Goal: Task Accomplishment & Management: Manage account settings

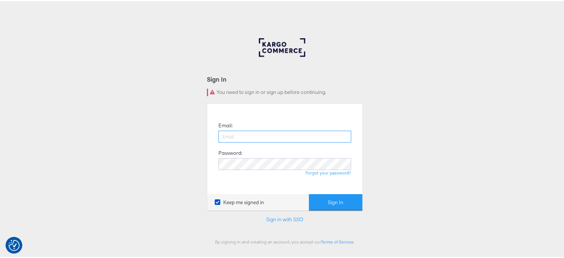
click at [242, 138] on input "email" at bounding box center [285, 136] width 133 height 12
type input "sudheer.bheemunipalli@kargo.com"
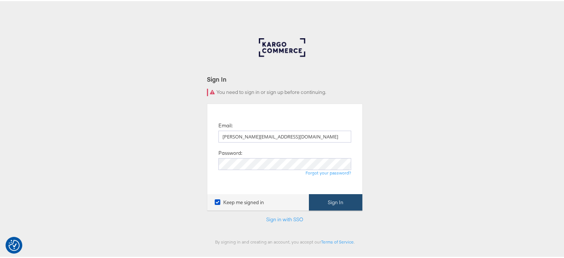
click at [343, 202] on button "Sign In" at bounding box center [335, 201] width 53 height 17
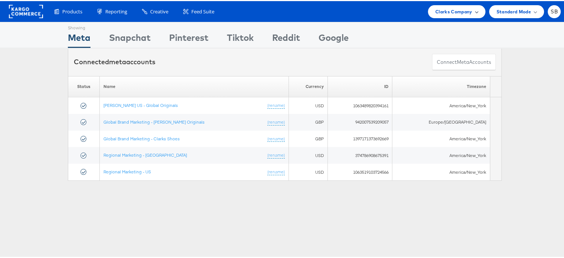
click at [451, 14] on span "Clarks Company" at bounding box center [454, 11] width 37 height 8
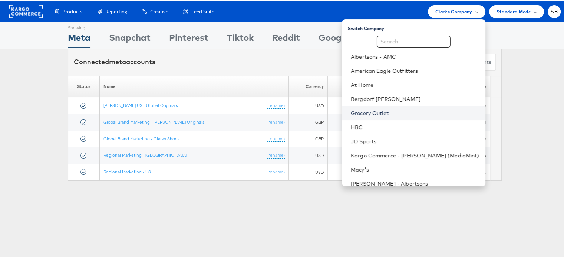
click at [387, 112] on link "Grocery Outlet" at bounding box center [415, 111] width 129 height 7
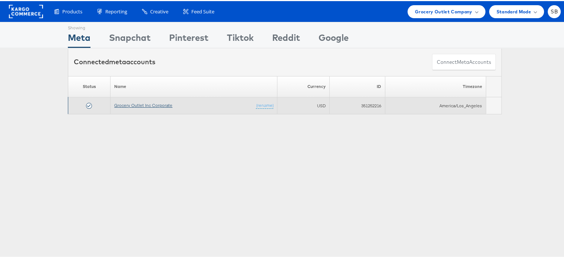
click at [130, 104] on link "Grocery Outlet Inc Corporate" at bounding box center [143, 104] width 58 height 6
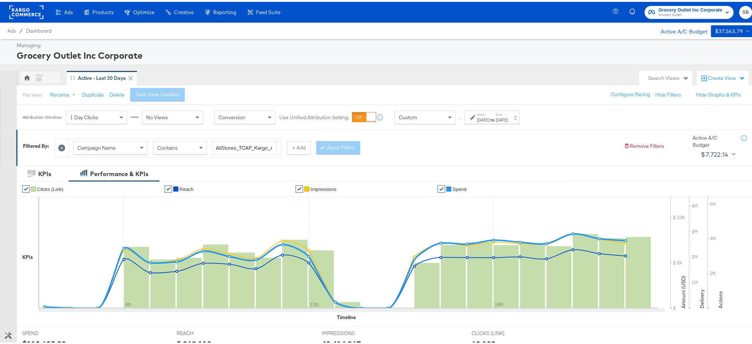
click at [25, 8] on rect at bounding box center [26, 10] width 34 height 13
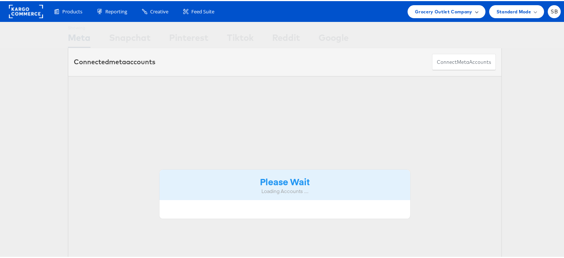
click at [441, 11] on span "Grocery Outlet Company" at bounding box center [444, 11] width 58 height 8
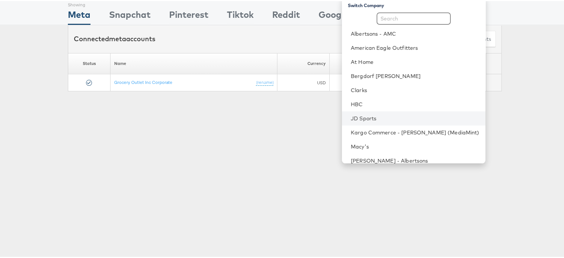
scroll to position [22, 0]
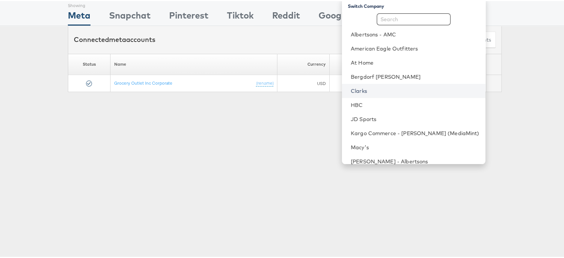
click at [370, 90] on link "Clarks" at bounding box center [415, 89] width 129 height 7
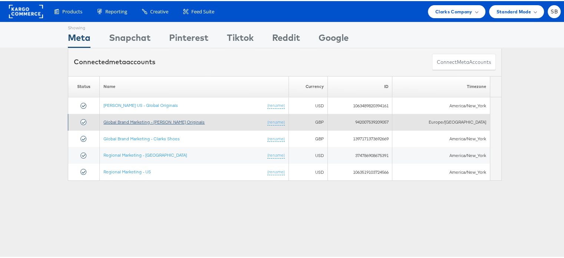
click at [153, 119] on link "Global Brand Marketing - [PERSON_NAME] Originals" at bounding box center [154, 121] width 101 height 6
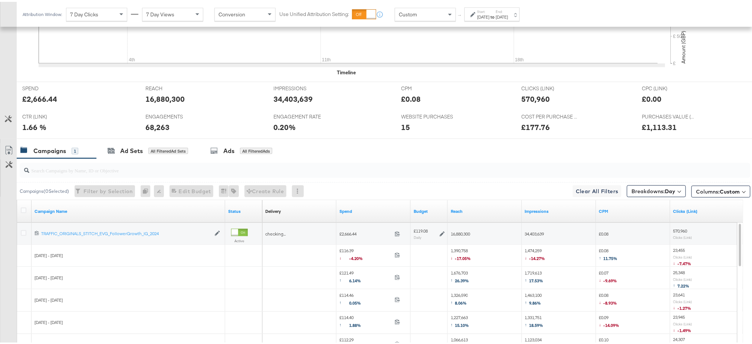
scroll to position [385, 0]
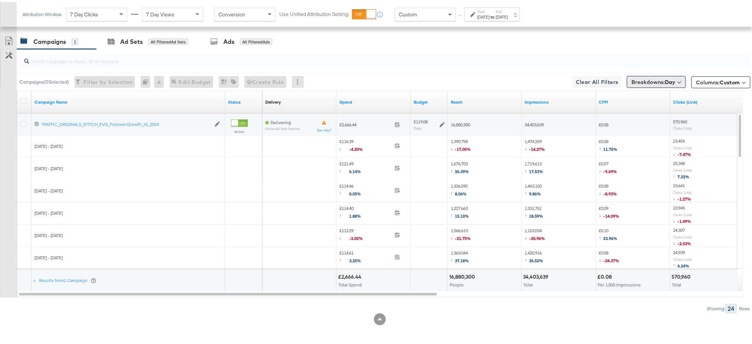
click at [659, 76] on button "Breakdowns: Day" at bounding box center [656, 80] width 59 height 12
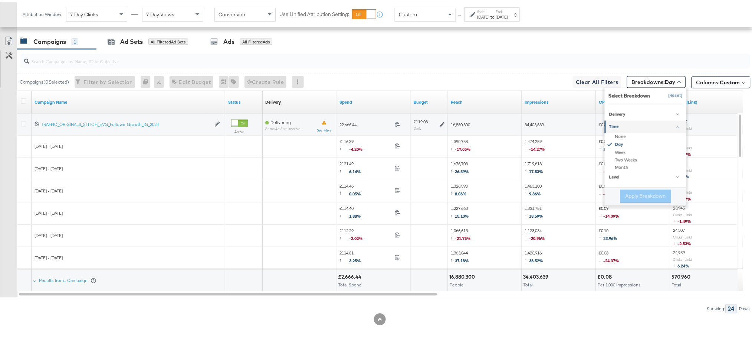
click at [664, 91] on button "[Reset]" at bounding box center [673, 94] width 19 height 12
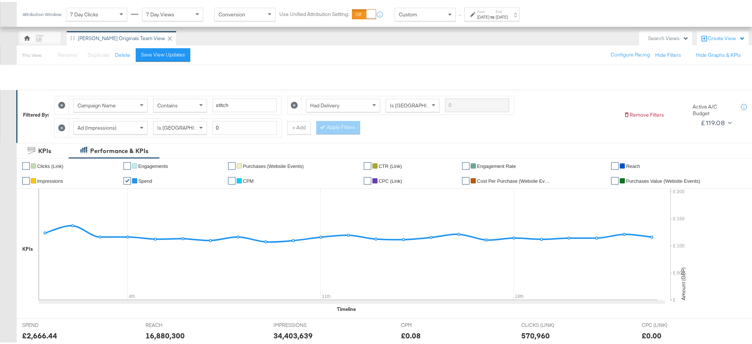
scroll to position [0, 0]
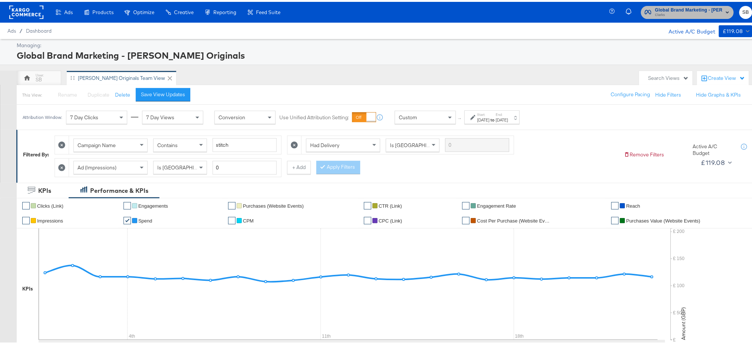
click at [673, 7] on span "Global Brand Marketing - Clarks Originals" at bounding box center [689, 8] width 68 height 8
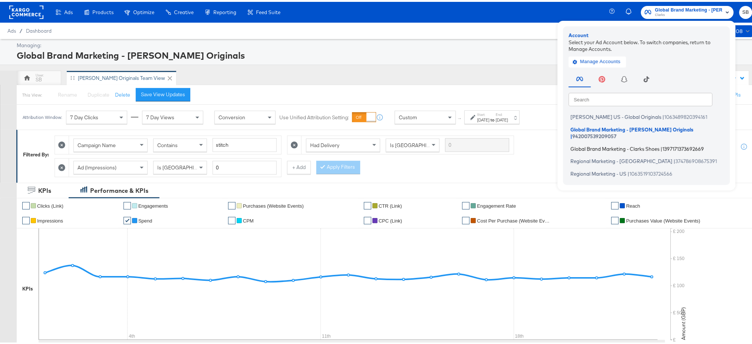
click at [573, 144] on span "Global Brand Marketing - Clarks Shoes" at bounding box center [615, 147] width 89 height 6
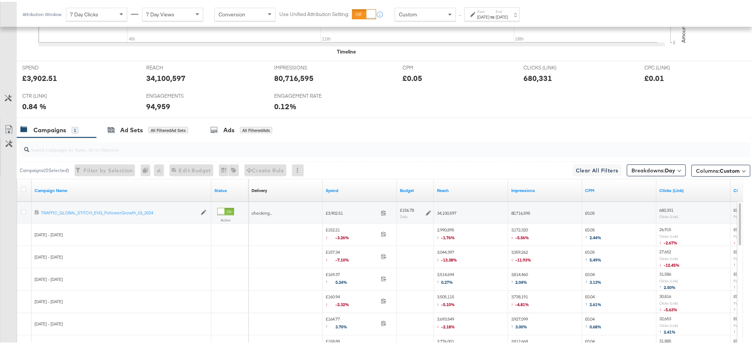
scroll to position [385, 0]
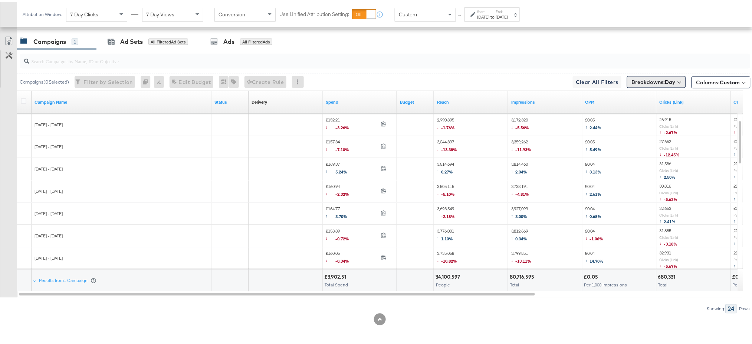
click at [658, 76] on span "Breakdowns: Day" at bounding box center [654, 79] width 44 height 7
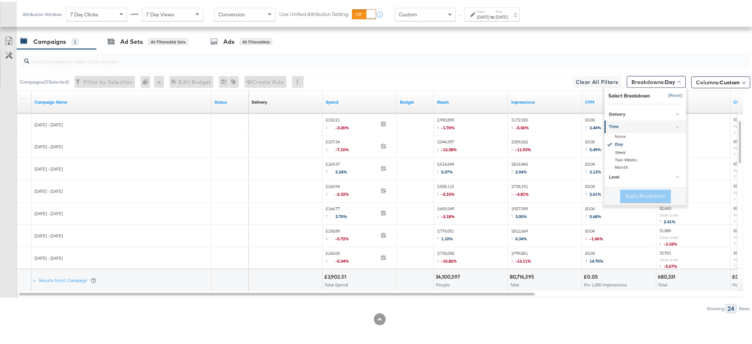
click at [671, 92] on button "[Reset]" at bounding box center [673, 94] width 19 height 12
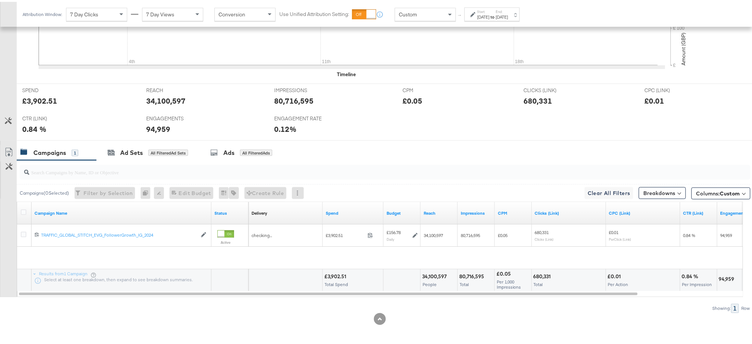
scroll to position [252, 0]
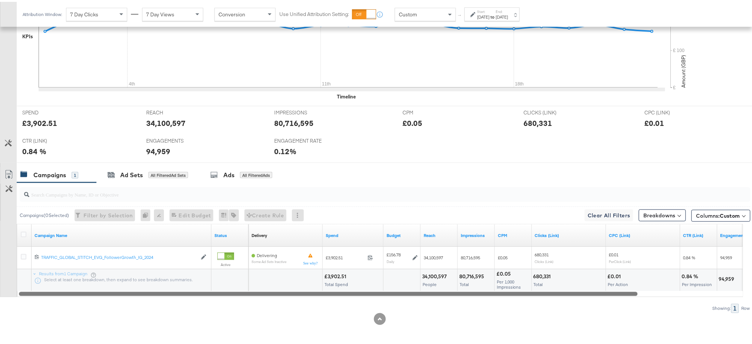
drag, startPoint x: 328, startPoint y: 293, endPoint x: 244, endPoint y: 294, distance: 84.2
click at [244, 294] on div at bounding box center [328, 291] width 619 height 6
drag, startPoint x: 244, startPoint y: 294, endPoint x: 167, endPoint y: 272, distance: 80.4
click at [167, 272] on div "Campaign Name Status Delivery Sorting Unavailable Spend Budget Reach Impression…" at bounding box center [380, 258] width 727 height 73
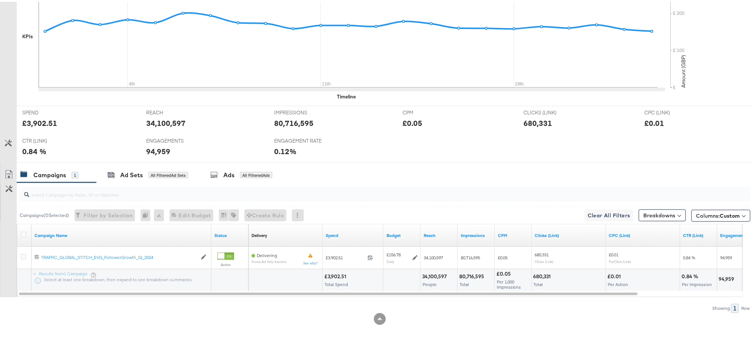
scroll to position [0, 0]
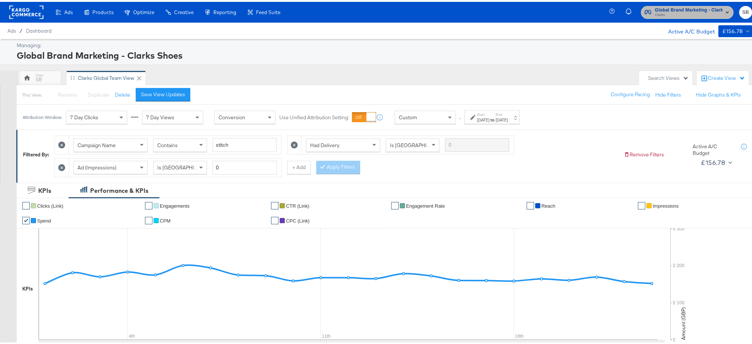
click at [689, 12] on span "Clarks" at bounding box center [689, 13] width 68 height 6
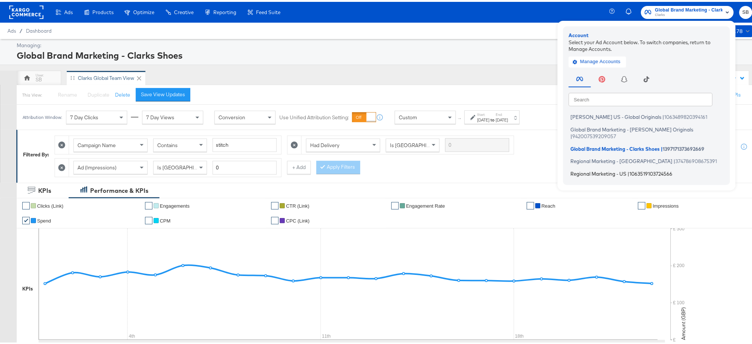
click at [603, 168] on span "Regional Marketing - US" at bounding box center [599, 171] width 56 height 6
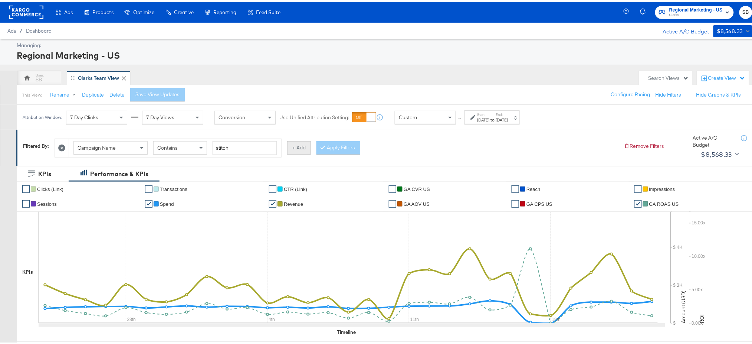
click at [302, 146] on button "+ Add" at bounding box center [299, 145] width 24 height 13
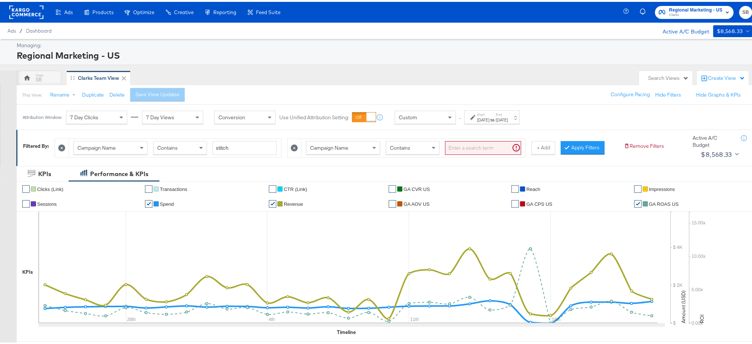
click at [358, 141] on div "Campaign Name" at bounding box center [343, 146] width 73 height 13
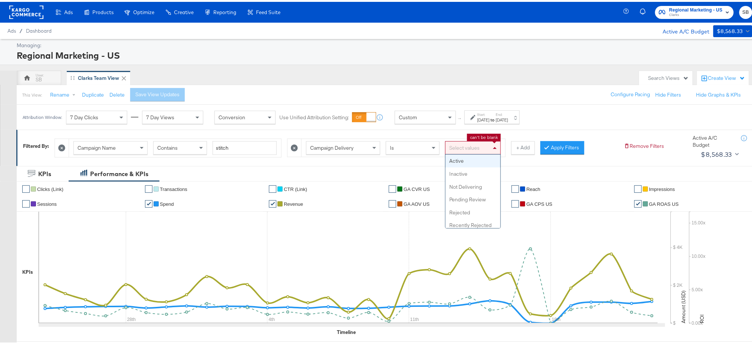
click at [468, 144] on div "Select values" at bounding box center [473, 146] width 55 height 13
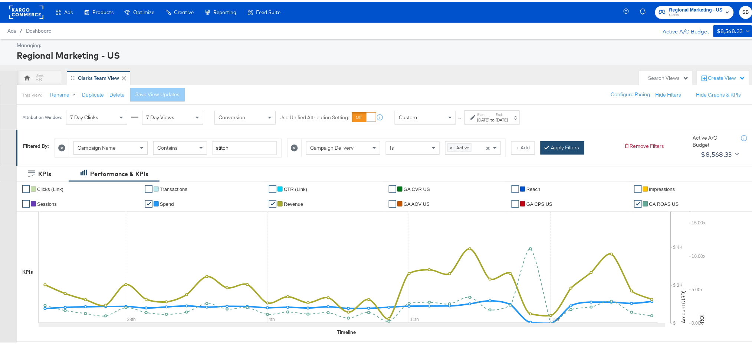
click at [556, 145] on button "Apply Filters" at bounding box center [563, 145] width 44 height 13
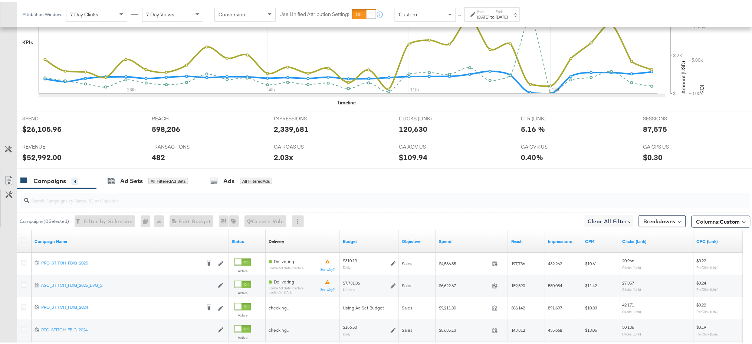
scroll to position [302, 0]
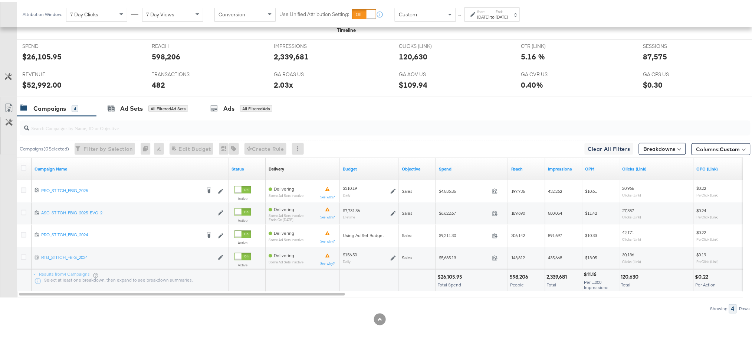
click at [42, 83] on div "$52,992.00" at bounding box center [41, 83] width 39 height 11
copy div "52,992.00"
click at [649, 54] on div "87,575" at bounding box center [655, 54] width 24 height 11
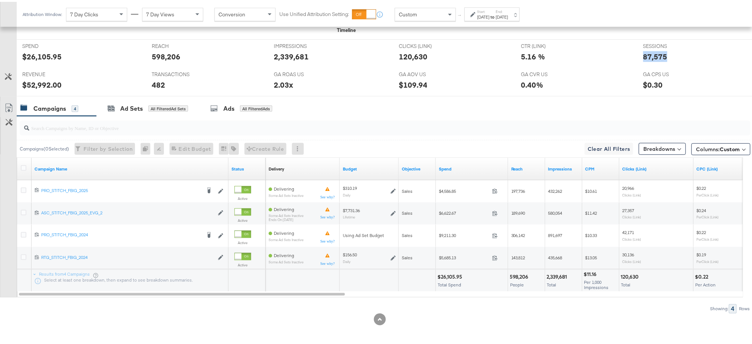
copy div "87,575"
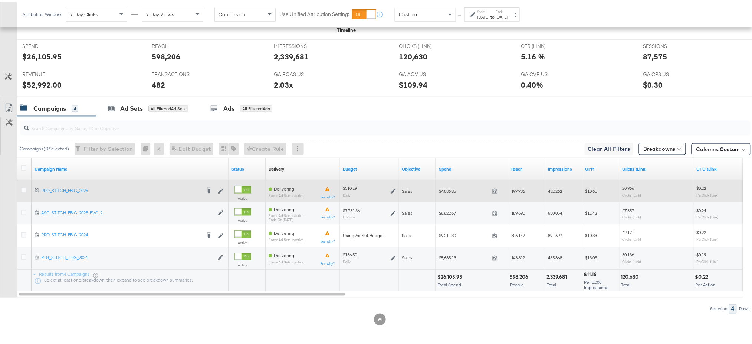
click at [393, 189] on icon at bounding box center [393, 189] width 5 height 5
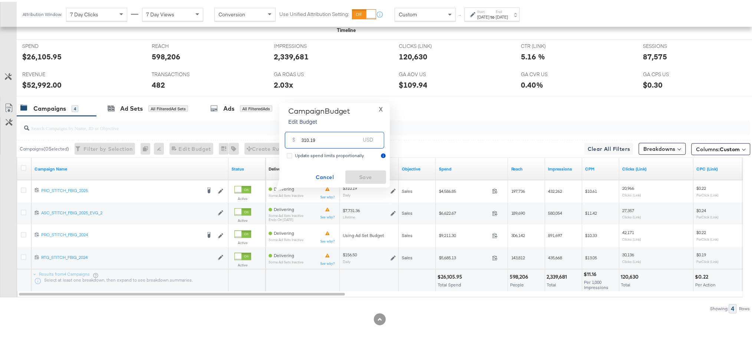
drag, startPoint x: 305, startPoint y: 140, endPoint x: 322, endPoint y: 142, distance: 17.3
click at [322, 142] on input "310.19" at bounding box center [331, 135] width 59 height 16
click at [306, 137] on input "310.19" at bounding box center [331, 135] width 59 height 16
type input "360.19"
click at [367, 171] on span "Save" at bounding box center [365, 175] width 35 height 9
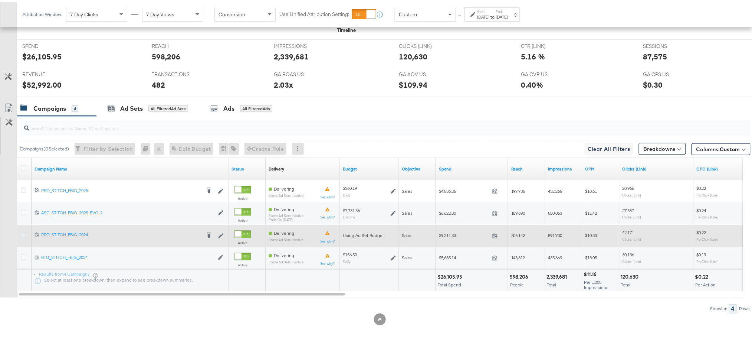
click at [22, 232] on icon at bounding box center [24, 233] width 6 height 6
click at [0, 0] on input "checkbox" at bounding box center [0, 0] width 0 height 0
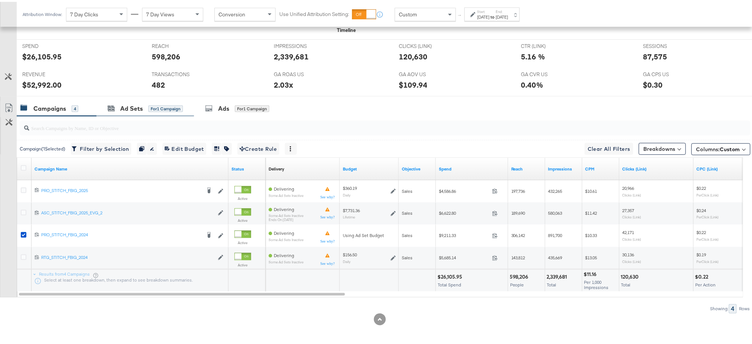
click at [128, 111] on div "Ad Sets for 1 Campaign" at bounding box center [145, 107] width 98 height 16
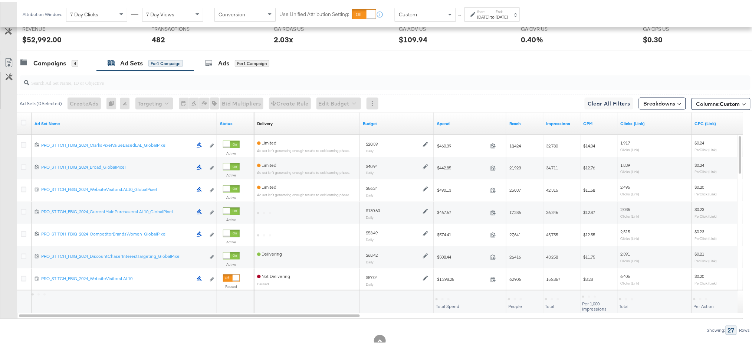
scroll to position [354, 0]
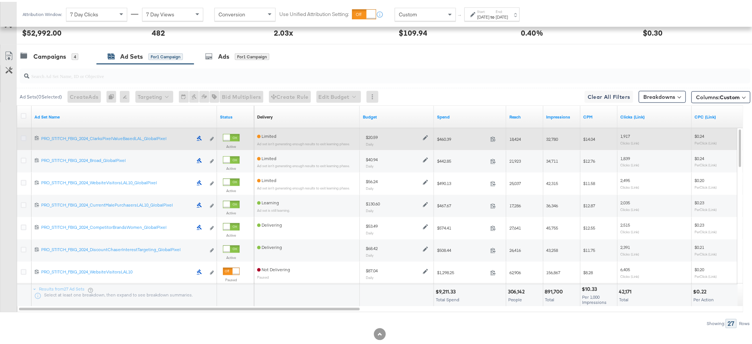
click at [22, 135] on icon at bounding box center [24, 137] width 6 height 6
click at [0, 0] on input "checkbox" at bounding box center [0, 0] width 0 height 0
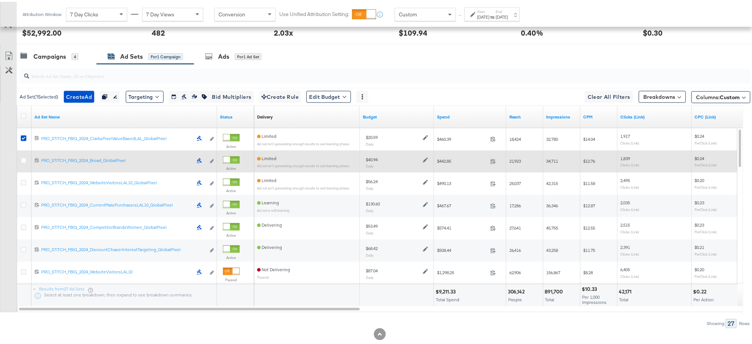
click at [22, 156] on icon at bounding box center [24, 159] width 6 height 6
click at [0, 0] on input "checkbox" at bounding box center [0, 0] width 0 height 0
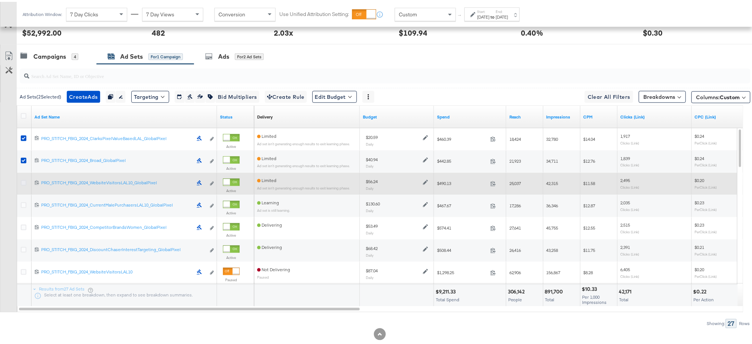
click at [21, 180] on icon at bounding box center [24, 181] width 6 height 6
click at [0, 0] on input "checkbox" at bounding box center [0, 0] width 0 height 0
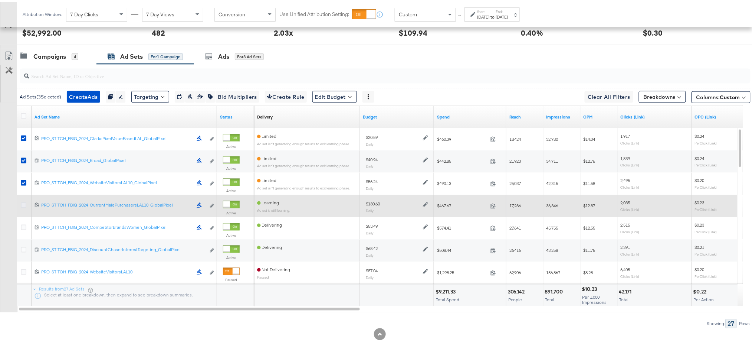
click at [24, 203] on icon at bounding box center [24, 203] width 6 height 6
click at [0, 0] on input "checkbox" at bounding box center [0, 0] width 0 height 0
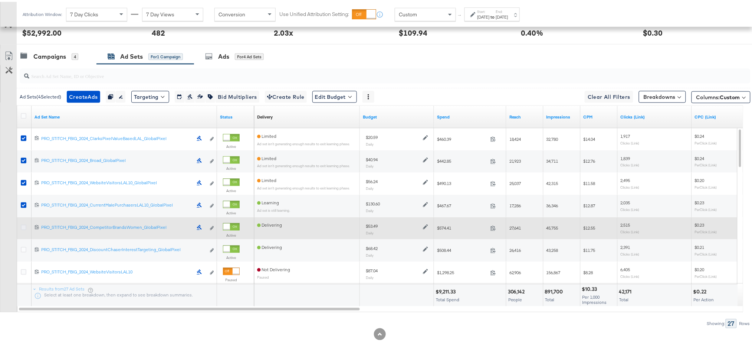
click at [24, 223] on icon at bounding box center [24, 226] width 6 height 6
click at [0, 0] on input "checkbox" at bounding box center [0, 0] width 0 height 0
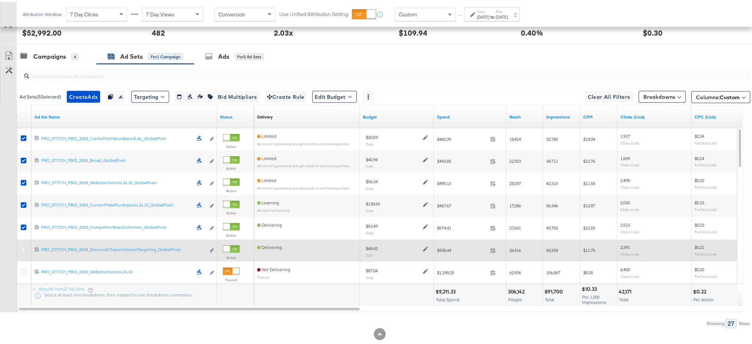
click at [24, 248] on icon at bounding box center [24, 248] width 6 height 6
click at [0, 0] on input "checkbox" at bounding box center [0, 0] width 0 height 0
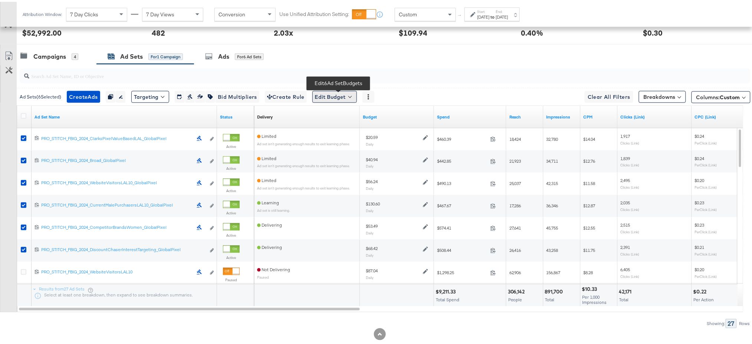
click at [325, 97] on button "Edit Budget" at bounding box center [334, 95] width 45 height 12
click at [351, 110] on span "Edit Ad Set Budget" at bounding box center [337, 114] width 42 height 10
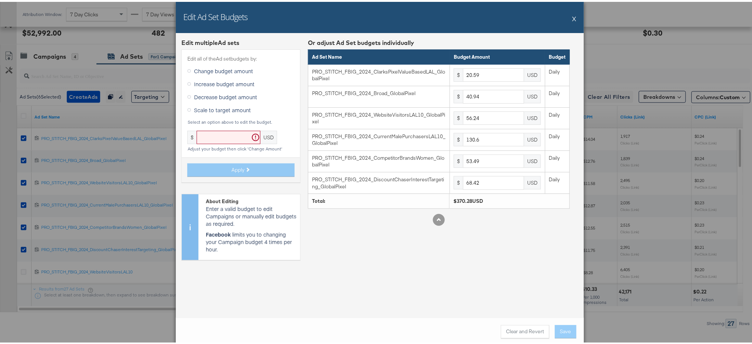
click at [573, 16] on button "X" at bounding box center [575, 16] width 4 height 15
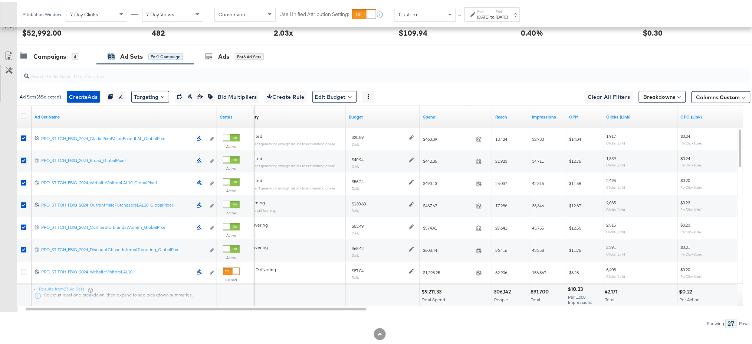
scroll to position [0, 0]
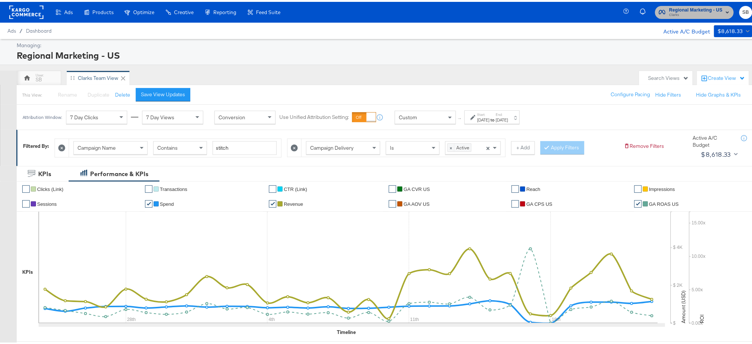
click at [682, 12] on span "Clarks" at bounding box center [695, 13] width 53 height 6
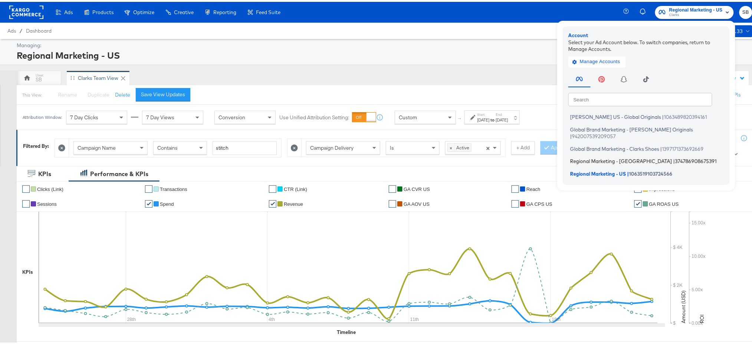
click at [583, 156] on span "Regional Marketing - [GEOGRAPHIC_DATA]" at bounding box center [621, 159] width 102 height 6
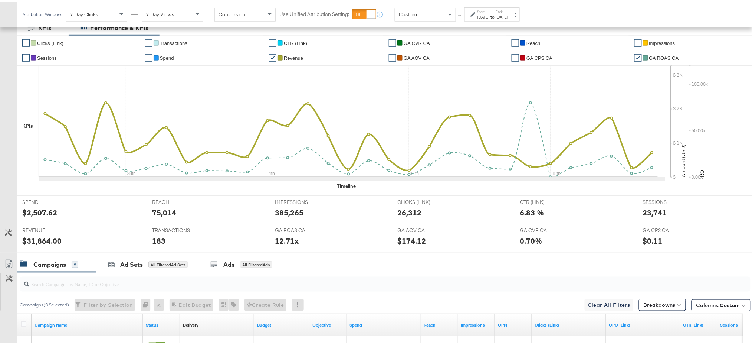
scroll to position [274, 0]
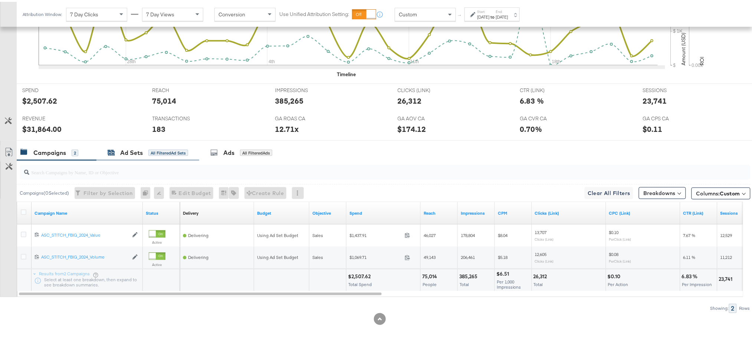
click at [128, 155] on div "Ad Sets" at bounding box center [131, 151] width 23 height 9
